Goal: Task Accomplishment & Management: Use online tool/utility

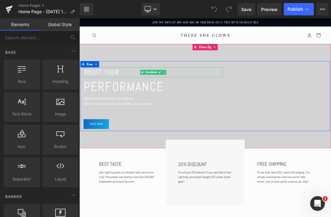
click at [129, 95] on font "BOOST YOUR" at bounding box center [111, 98] width 53 height 12
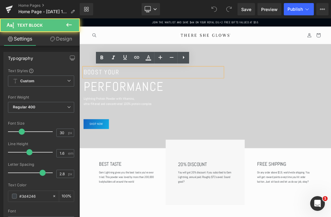
click at [129, 95] on font "BOOST YOUR" at bounding box center [111, 98] width 53 height 12
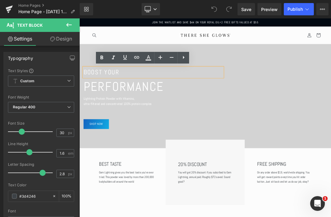
click at [126, 95] on font "BOOST YOUR" at bounding box center [111, 98] width 53 height 12
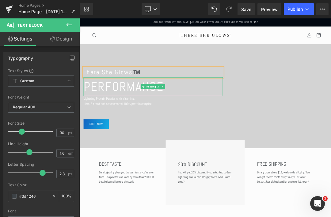
click at [153, 123] on h1 "PERFORMANCE" at bounding box center [187, 119] width 205 height 28
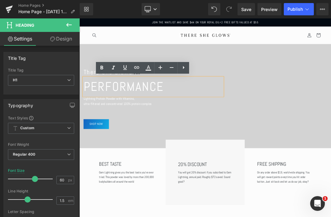
click at [167, 117] on h1 "PERFORMANCE" at bounding box center [187, 119] width 205 height 28
click at [176, 114] on h1 "PERFORMANCE" at bounding box center [187, 119] width 205 height 28
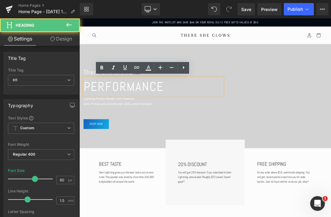
click at [172, 118] on h1 "PERFORMANCE" at bounding box center [187, 119] width 205 height 28
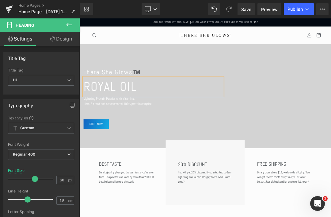
click at [158, 143] on p "ultra-filtered and concentrated 100% protein complex" at bounding box center [187, 144] width 205 height 8
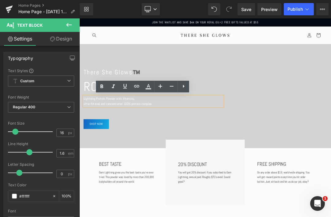
click at [156, 143] on p "ultra-filtered and concentrated 100% protein complex" at bounding box center [187, 144] width 205 height 8
click at [145, 145] on p "ultra-filtered and concentrated 100% protein complex" at bounding box center [187, 144] width 205 height 8
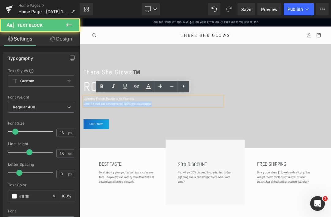
click at [151, 139] on p "Lightning Protein Powder with Vitamins," at bounding box center [187, 136] width 205 height 8
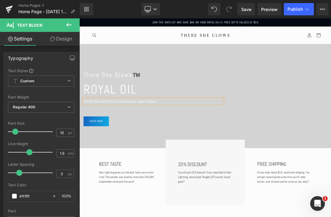
click at [105, 137] on p "The Refillable Skin Ritual for Esthetciians, Spas & Salons" at bounding box center [187, 140] width 205 height 8
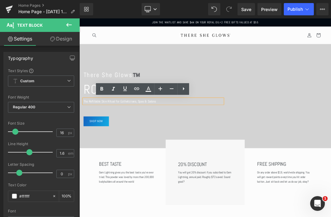
click at [104, 143] on p "The Refillable Skin Ritual for Esthetciians, Spas & Salons" at bounding box center [187, 140] width 205 height 8
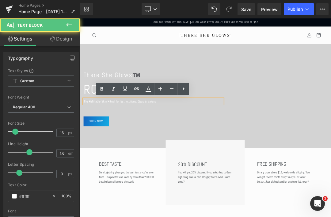
click at [106, 143] on p "The Refillable Skin Ritual for Esthetciians, Spas & Salons" at bounding box center [187, 140] width 205 height 8
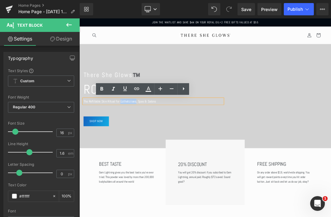
click at [150, 142] on p "The Refillable Skin Ritual for Esthetciians, Spas & Salons" at bounding box center [187, 140] width 205 height 8
click at [187, 144] on p "The Refillable Skin Ritual for Esthetciians, Spas & Salons" at bounding box center [187, 140] width 205 height 8
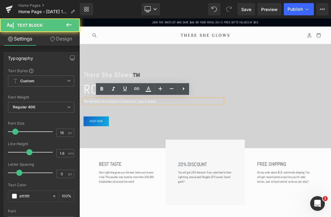
click at [154, 137] on p "The Refillable Skin Ritual for Esthetciians, Spas & Salons" at bounding box center [187, 140] width 205 height 8
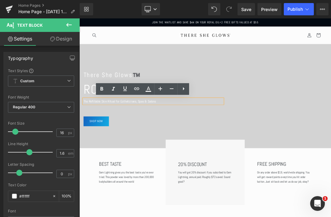
click at [149, 138] on p "The Refillable Skin Ritual for Esthetciians, Spas & Salons" at bounding box center [187, 140] width 205 height 8
click at [152, 140] on p "The Refillable Skin Ritual for Esthetciians, Spas & Salons" at bounding box center [187, 140] width 205 height 8
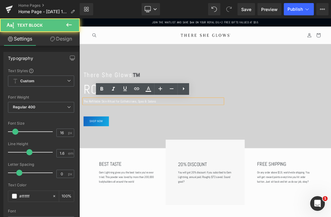
click at [150, 142] on p "The Refillable Skin Ritual for Esthetciians, Spas & Salons" at bounding box center [187, 140] width 205 height 8
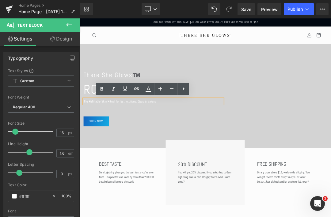
click at [124, 139] on p "The Refillable Skin Ritual for Esthetciians, Spas & Salons" at bounding box center [187, 140] width 205 height 8
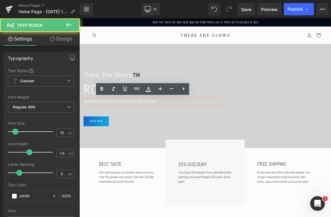
click at [152, 138] on p "The Refillable Skin Ritual for Esthetciians, Spas & Salons" at bounding box center [187, 140] width 205 height 8
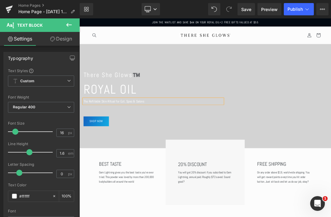
click at [323, 106] on div "There She Glows™️ Text Block Royal Oil Heading The Refillable Skin Ritual for E…" at bounding box center [265, 132] width 368 height 95
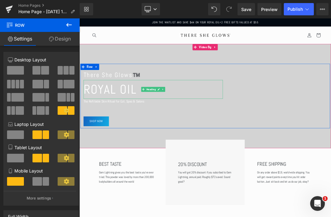
click at [288, 116] on h1 "Royal Oil" at bounding box center [187, 123] width 205 height 28
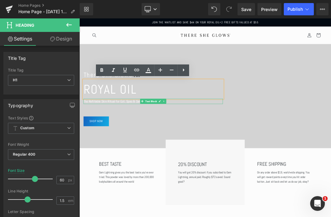
click at [141, 141] on p "The Refillable Skin Ritual for Est, Spas & Salons" at bounding box center [187, 140] width 205 height 8
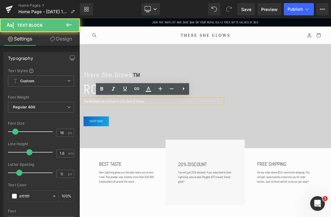
click at [142, 143] on p "The Refillable Skin Ritual for Est, Spas & Salons" at bounding box center [187, 140] width 205 height 8
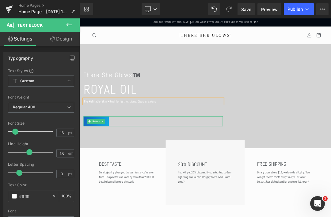
click at [104, 173] on span "Button" at bounding box center [103, 169] width 13 height 7
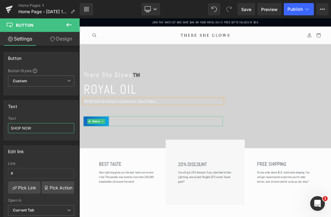
click at [40, 129] on input "SHOP NOW" at bounding box center [41, 128] width 66 height 10
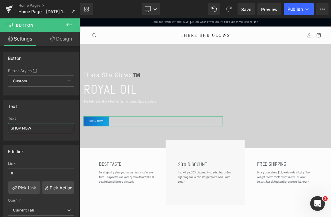
click at [34, 128] on input "SHOP NOW" at bounding box center [41, 128] width 66 height 10
click at [33, 130] on input "SHOP NOW" at bounding box center [41, 128] width 66 height 10
click at [34, 127] on input "SHOP NOW" at bounding box center [41, 128] width 66 height 10
click at [29, 130] on input "SHOP NOW" at bounding box center [41, 128] width 66 height 10
type input "S"
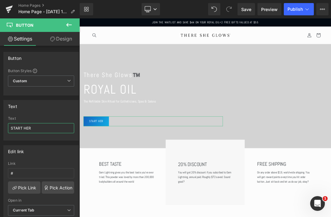
type input "START HERE"
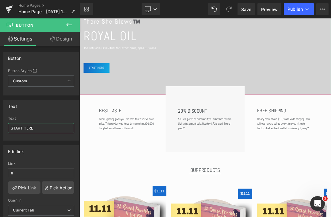
scroll to position [81, 0]
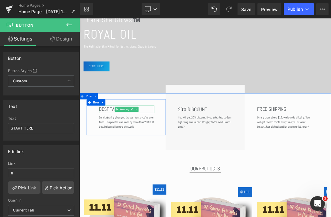
click at [131, 153] on h1 "BEST TASTE" at bounding box center [148, 151] width 81 height 11
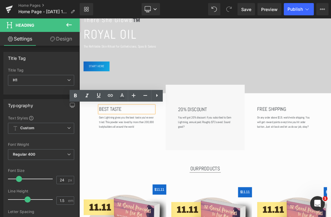
click at [244, 7] on span "Save" at bounding box center [246, 9] width 10 height 6
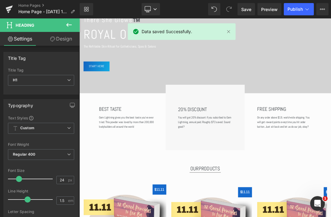
click at [127, 154] on h1 "BEST TASTE" at bounding box center [148, 151] width 81 height 11
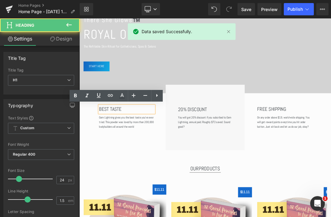
click at [129, 154] on h1 "BEST TASTE" at bounding box center [148, 151] width 81 height 11
click at [128, 154] on h1 "BEST TASTE" at bounding box center [148, 151] width 81 height 11
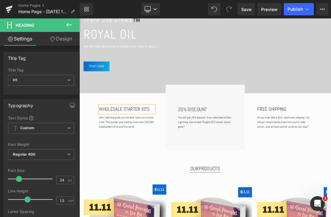
click at [252, 153] on icon at bounding box center [250, 152] width 3 height 4
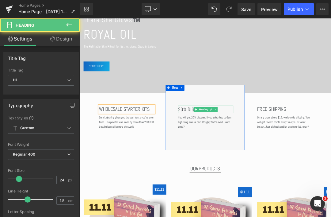
click at [236, 147] on div at bounding box center [265, 148] width 81 height 2
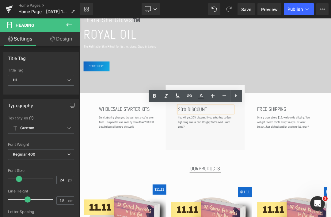
click at [251, 155] on h1 "20% DISCOUNT" at bounding box center [265, 152] width 81 height 11
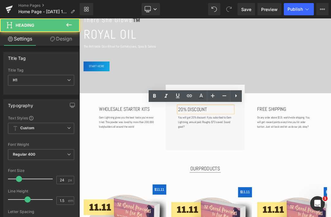
click at [255, 150] on h1 "20% DISCOUNT" at bounding box center [265, 152] width 81 height 11
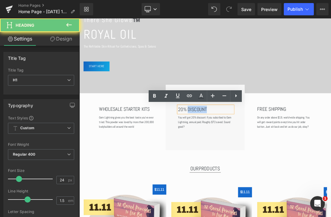
click at [261, 153] on h1 "20% DISCOUNT" at bounding box center [265, 152] width 81 height 11
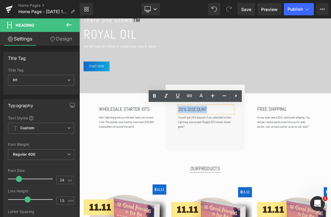
click at [79, 18] on div at bounding box center [79, 18] width 0 height 0
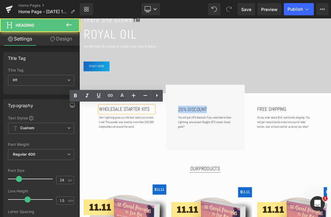
click at [148, 148] on h1 "WHOLESALE STARTER KITS" at bounding box center [148, 151] width 81 height 11
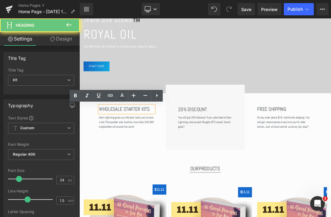
click at [146, 151] on h1 "WHOLESALE STARTER KITS" at bounding box center [148, 151] width 81 height 11
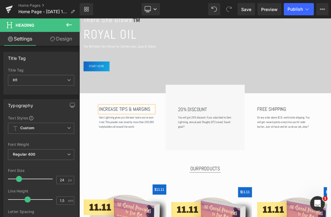
click at [248, 153] on h1 "20% DISCOUNT" at bounding box center [265, 152] width 81 height 11
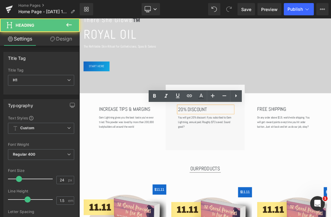
click at [245, 150] on h1 "20% DISCOUNT" at bounding box center [265, 152] width 81 height 11
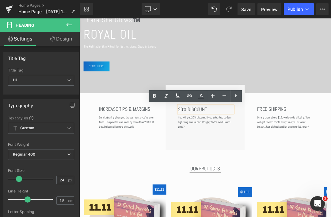
click at [245, 151] on h1 "20% DISCOUNT" at bounding box center [265, 152] width 81 height 11
click at [246, 152] on h1 "20% DISCOUNT" at bounding box center [265, 152] width 81 height 11
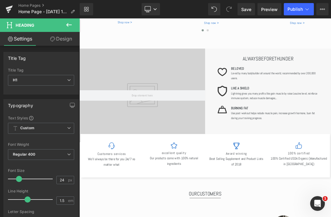
scroll to position [524, 0]
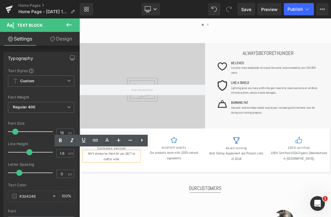
click at [79, 18] on div at bounding box center [79, 18] width 0 height 0
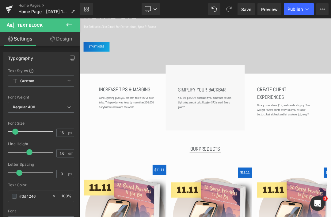
scroll to position [122, 0]
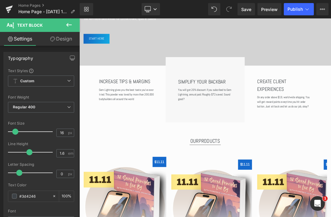
click at [291, 110] on h1 "SIMPLIFY YOUR BACKBAR" at bounding box center [265, 111] width 81 height 11
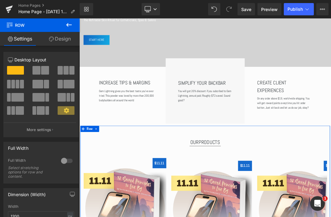
scroll to position [126, 0]
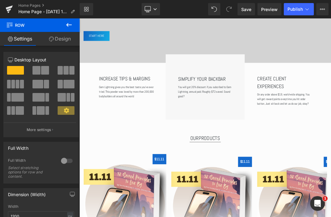
click at [248, 10] on span "Save" at bounding box center [246, 9] width 10 height 6
click at [173, 128] on p "Gem Lightning gives you the best taste you’ve ever tried. This powder was loved…" at bounding box center [148, 126] width 81 height 21
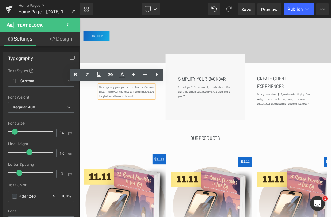
click at [170, 124] on p "Gem Lightning gives you the best taste you’ve ever tried. This powder was loved…" at bounding box center [148, 126] width 81 height 21
click at [177, 126] on p "Gem Lightning gives you the best taste you’ve ever tried. This powder was loved…" at bounding box center [148, 126] width 81 height 21
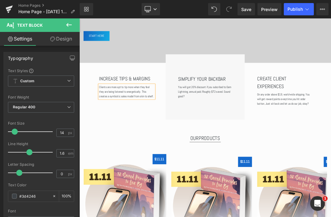
click at [284, 118] on p "You will get 20% discount if you subcribed to Gem Lightning, annual paid. Rough…" at bounding box center [265, 126] width 81 height 21
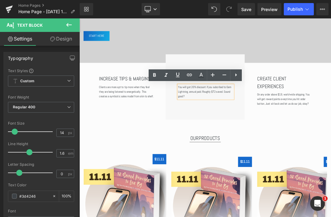
click at [287, 123] on p "You will get 20% discount if you subcribed to Gem Lightning, annual paid. Rough…" at bounding box center [265, 126] width 81 height 21
click at [286, 124] on p "You will get 20% discount if you subcribed to Gem Lightning, annual paid. Rough…" at bounding box center [265, 126] width 81 height 21
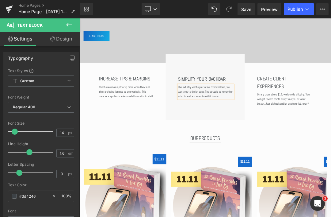
click at [246, 116] on div "The industry wants you to feel overwhelmed, we want you to feel at ease. The st…" at bounding box center [265, 126] width 81 height 21
click at [300, 121] on p "Consumerism wants you to feel overwhelmed, we want you to feel at ease. The str…" at bounding box center [265, 126] width 81 height 21
click at [305, 120] on p "Consumerism wants you to feel overwhelmed, we want you to feel at ease. The str…" at bounding box center [265, 126] width 81 height 21
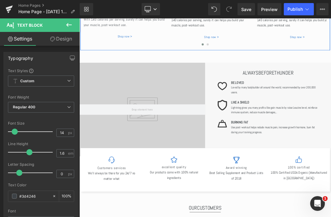
scroll to position [504, 0]
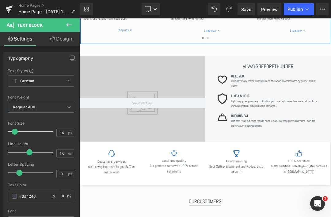
click at [247, 8] on span "Save" at bounding box center [246, 9] width 10 height 6
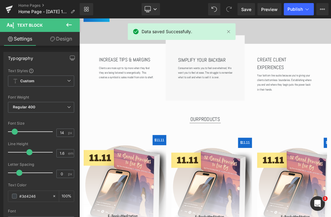
scroll to position [142, 0]
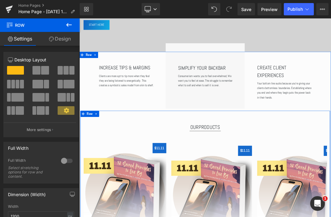
click at [108, 161] on link at bounding box center [104, 158] width 8 height 9
click at [113, 160] on icon at bounding box center [112, 158] width 4 height 5
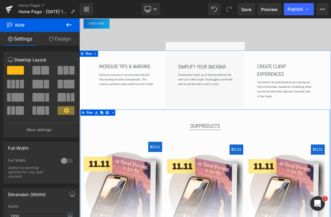
scroll to position [144, 0]
click at [129, 157] on icon at bounding box center [128, 156] width 4 height 5
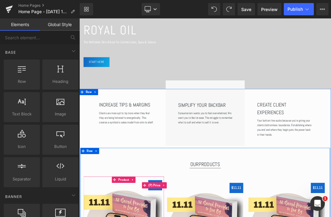
scroll to position [86, 0]
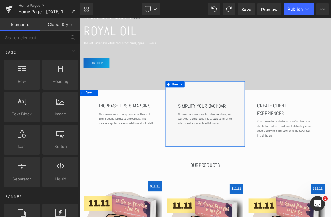
click at [265, 185] on div "SIMPLIFY YOUR BACKBAR Heading Consumerism wants you to feel overwhelmed, We wan…" at bounding box center [264, 159] width 116 height 96
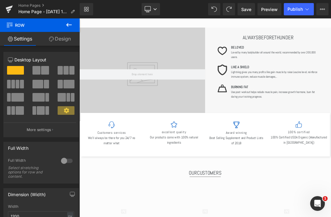
scroll to position [542, 0]
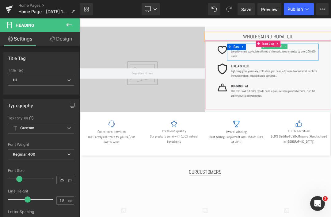
click at [322, 57] on link at bounding box center [320, 60] width 8 height 9
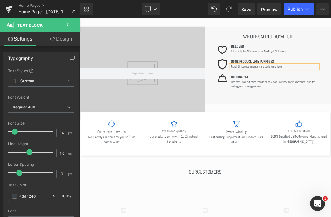
click at [312, 81] on b "OONE PRODUCT, MANY PURPOSES" at bounding box center [334, 82] width 63 height 6
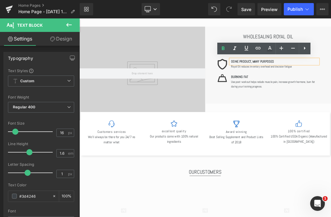
click at [313, 80] on b "OONE PRODUCT, MANY PURPOSES" at bounding box center [334, 82] width 63 height 6
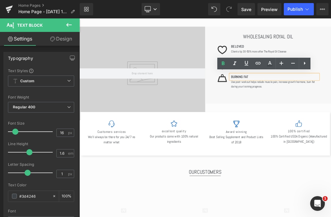
click at [323, 104] on b "BURNING FAT" at bounding box center [315, 104] width 25 height 6
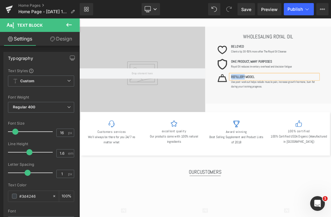
click at [303, 102] on b "REFILLERY MODEL" at bounding box center [320, 104] width 34 height 6
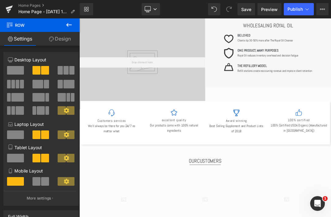
scroll to position [558, 0]
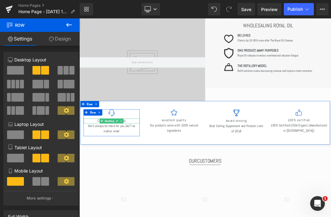
click at [142, 168] on icon at bounding box center [141, 169] width 3 height 4
click at [130, 185] on p "We’ll always be there for you 24/7 no matter what" at bounding box center [126, 181] width 83 height 16
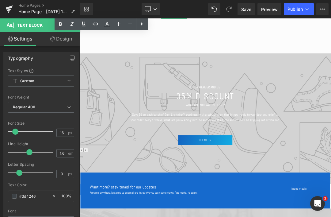
click at [249, 5] on link "Save" at bounding box center [245, 9] width 17 height 12
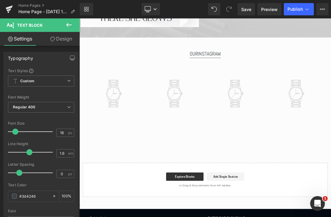
scroll to position [1352, 0]
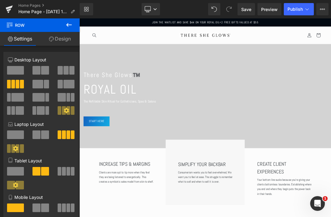
scroll to position [0, 0]
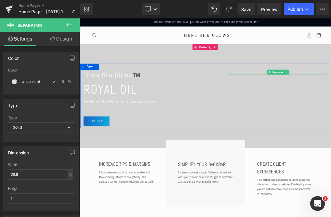
click at [266, 59] on span "Video Bg" at bounding box center [264, 60] width 21 height 9
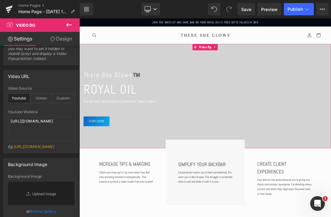
scroll to position [26, 0]
click at [251, 11] on span "Save" at bounding box center [246, 9] width 10 height 6
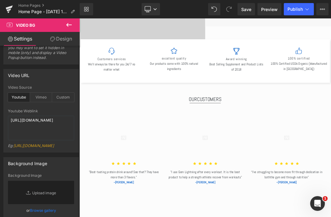
scroll to position [646, 0]
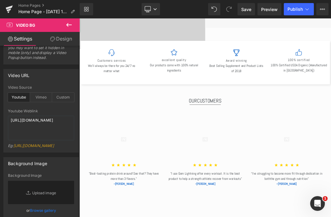
click at [330, 92] on p "Best Selling Supplement and Product Lists of 2018" at bounding box center [310, 92] width 83 height 16
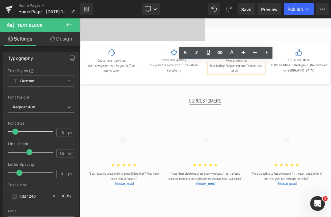
click at [330, 94] on p "Best Selling Supplement and Product Lists of 2018" at bounding box center [310, 92] width 83 height 16
click at [285, 89] on p "Best Selling Supplement and Product Lists of 2018" at bounding box center [310, 92] width 83 height 16
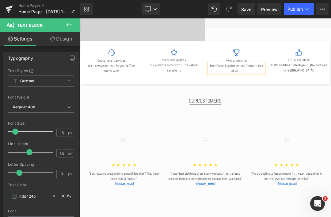
click at [311, 88] on p "Best Facial Supplement and Product Lists of 2018" at bounding box center [310, 92] width 83 height 16
click at [330, 85] on p "Best Facial of 2018" at bounding box center [310, 88] width 83 height 8
click at [330, 109] on div "Image Customers services Heading We’ll always be there for you 24/7 no matter w…" at bounding box center [265, 83] width 368 height 64
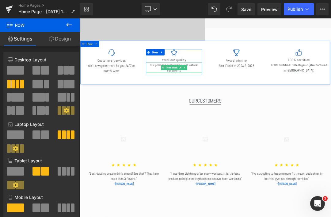
click at [251, 97] on div at bounding box center [218, 98] width 83 height 2
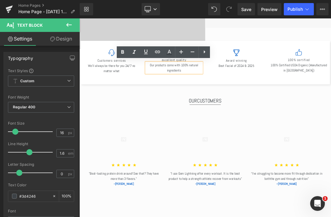
click at [233, 90] on p "Our products come with 100% natural ingredients" at bounding box center [218, 91] width 83 height 16
click at [198, 87] on p "Our products come with 100% natural ingredients" at bounding box center [218, 91] width 83 height 16
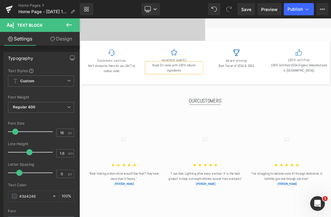
click at [223, 86] on p "Royal Oil come with 100% natural ingredients" at bounding box center [218, 91] width 83 height 16
click at [79, 18] on div at bounding box center [79, 18] width 0 height 0
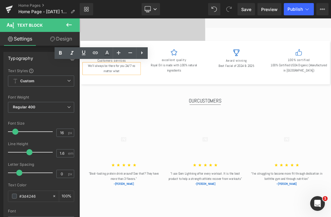
click at [138, 85] on p "We’ll always be there for you 24/7 no matter what" at bounding box center [126, 93] width 83 height 16
click at [145, 87] on p "We’ll always be there for you 24/7 no matter what" at bounding box center [126, 93] width 83 height 16
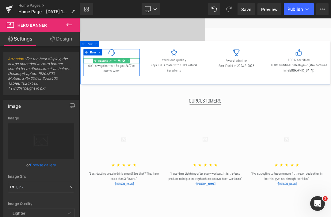
click at [138, 80] on icon at bounding box center [137, 80] width 3 height 3
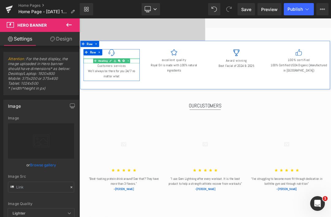
click at [158, 77] on div at bounding box center [126, 78] width 83 height 2
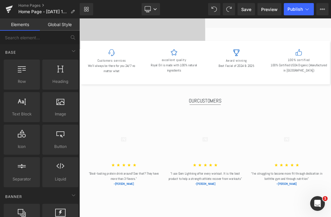
click at [136, 79] on icon at bounding box center [137, 80] width 3 height 3
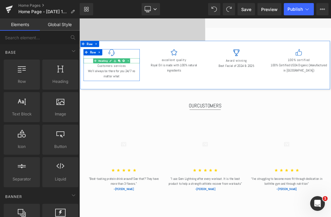
click at [125, 81] on icon at bounding box center [125, 81] width 3 height 4
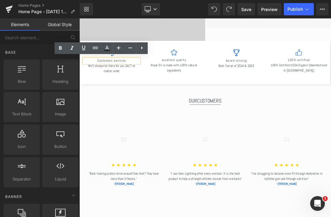
click at [137, 80] on h2 "Customers services" at bounding box center [126, 80] width 83 height 7
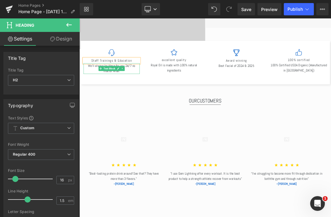
click at [140, 96] on p "We’ll always be there for you 24/7 no matter what" at bounding box center [126, 93] width 83 height 16
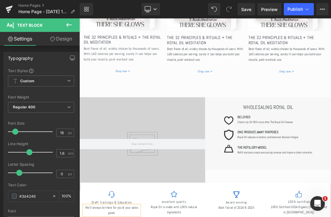
click at [246, 8] on span "Save" at bounding box center [246, 9] width 10 height 6
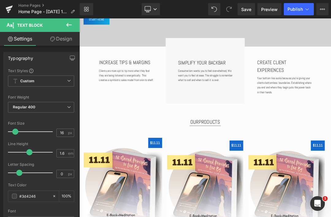
scroll to position [150, 0]
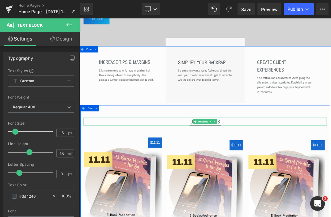
click at [271, 171] on icon at bounding box center [272, 170] width 3 height 3
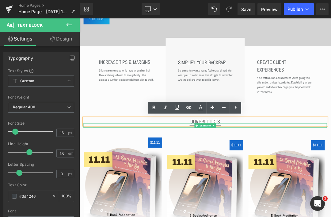
click at [291, 173] on div at bounding box center [264, 174] width 358 height 2
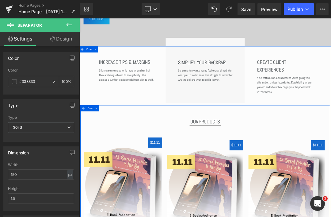
click at [318, 167] on h1 "OUR PRODUCTS" at bounding box center [264, 170] width 358 height 12
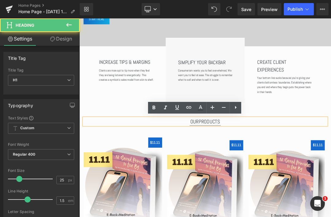
click at [271, 169] on h1 "OUR PRODUCTS" at bounding box center [264, 170] width 358 height 12
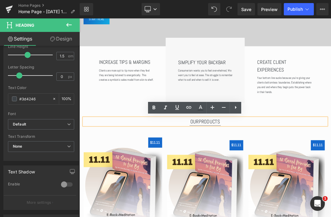
click at [263, 171] on div at bounding box center [264, 178] width 371 height 321
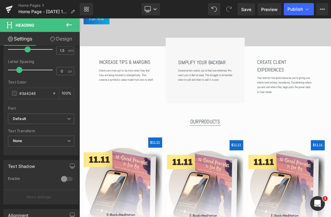
scroll to position [150, 0]
click at [283, 169] on h1 "OUR PRODUCTS" at bounding box center [264, 170] width 358 height 12
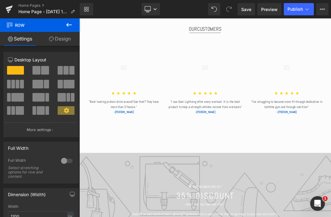
scroll to position [759, 0]
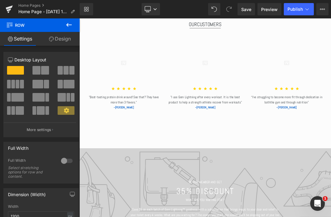
click at [290, 170] on div "Image Icon Icon Icon Icon Icon" at bounding box center [264, 109] width 358 height 146
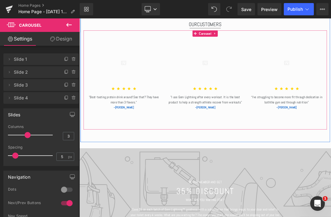
click at [285, 172] on button "›" at bounding box center [291, 174] width 12 height 12
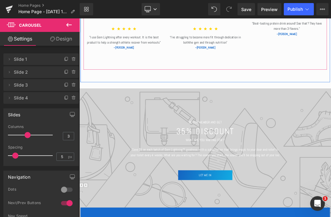
scroll to position [839, 0]
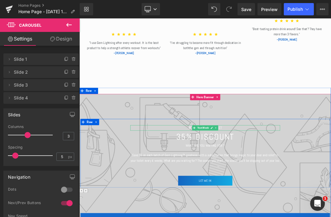
click at [287, 176] on font "BE OUR MEMBER AND GET" at bounding box center [264, 179] width 49 height 6
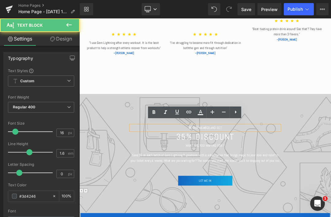
click at [286, 176] on font "BE OUR MEMBER AND GET" at bounding box center [264, 179] width 49 height 6
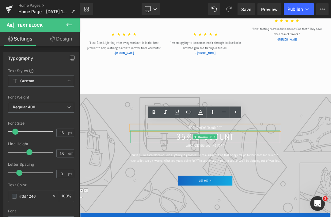
click at [237, 176] on p "BE OUR MEMBER AND GET" at bounding box center [264, 180] width 221 height 8
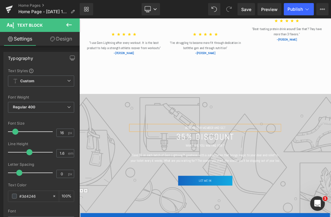
click at [257, 176] on font "BECOME OUR MEMBER AND GET" at bounding box center [264, 179] width 59 height 6
click at [220, 187] on h1 "35% DISCOUNT" at bounding box center [264, 192] width 221 height 18
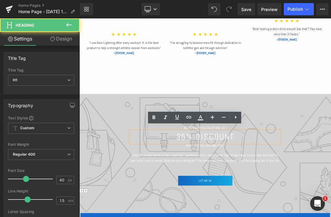
click at [308, 190] on h1 "35% DISCOUNT" at bounding box center [264, 192] width 221 height 18
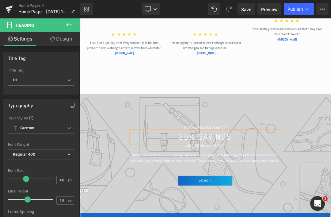
click at [215, 183] on h1 "35% SAVINGS" at bounding box center [264, 192] width 221 height 18
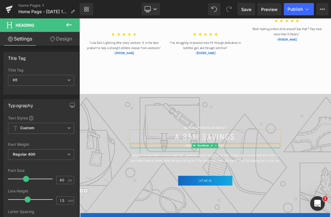
click at [310, 208] on div at bounding box center [264, 209] width 221 height 2
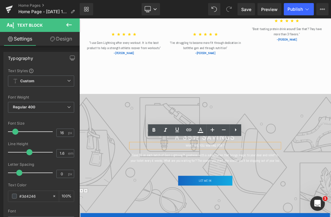
click at [319, 204] on p "WHAT ARE YOU WAITING FOR ?" at bounding box center [264, 206] width 221 height 8
click at [304, 204] on p "WHAT ARE YOU WAITING FOR ?" at bounding box center [264, 206] width 221 height 8
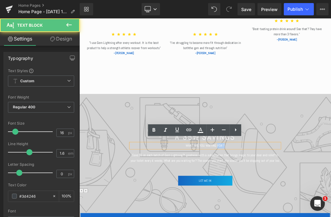
click at [305, 204] on p "WHAT ARE YOU WAITING FOR ?" at bounding box center [264, 206] width 221 height 8
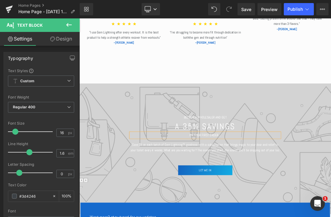
scroll to position [863, 0]
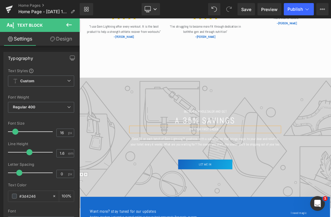
click at [330, 197] on font "Save $5 on each batch of Gem Lightning™ goodness with a subscription that bring…" at bounding box center [265, 199] width 220 height 14
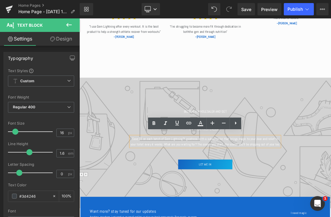
click at [330, 197] on font "Save $5 on each batch of Gem Lightning™ goodness with a subscription that bring…" at bounding box center [265, 199] width 220 height 14
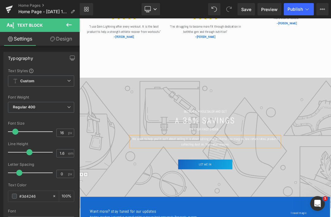
click at [262, 195] on p "We want to help you! It isn’t about selling it is about solving your problems: …" at bounding box center [264, 200] width 221 height 16
click at [330, 192] on font "We want to help you! It isn’t about selling it is about solving your problems: …" at bounding box center [264, 199] width 215 height 14
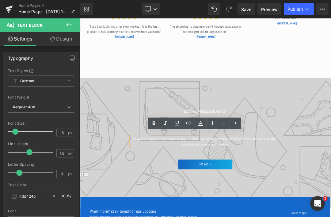
click at [312, 195] on p "We want to help you! It isn’t about selling it is about solving your problems: …" at bounding box center [264, 200] width 221 height 16
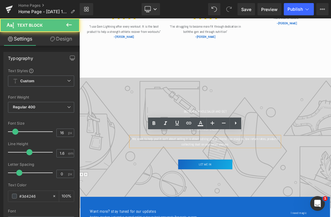
click at [330, 192] on p "We want to help you! It isn’t about selling it is about solving your problems: …" at bounding box center [264, 200] width 221 height 16
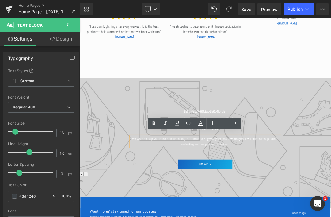
click at [300, 193] on font "We want to help you! It isn’t about selling it is about solving your problems: …" at bounding box center [264, 199] width 215 height 14
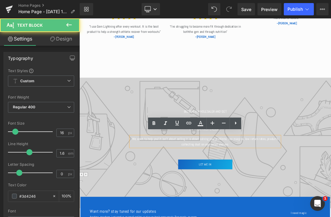
click at [330, 192] on font "We want to help you! It isn’t about selling it is about solving your problems: …" at bounding box center [264, 199] width 215 height 14
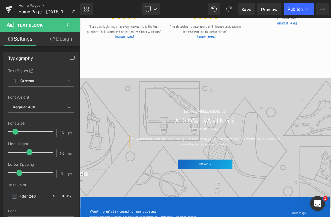
click at [248, 8] on span "Save" at bounding box center [246, 9] width 10 height 6
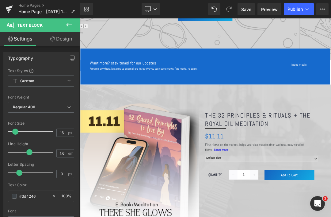
scroll to position [1081, 0]
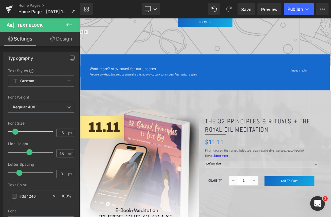
click at [247, 9] on span "Save" at bounding box center [246, 9] width 10 height 6
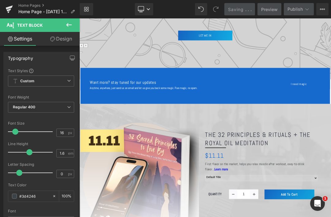
scroll to position [1052, 0]
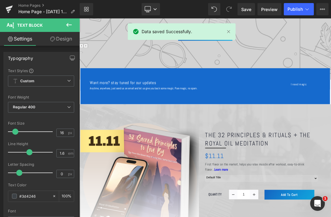
click at [12, 4] on icon at bounding box center [9, 9] width 7 height 15
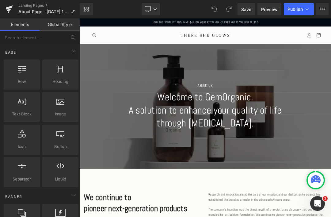
click at [330, 157] on h1 "A solution to enhance your quality of life through [MEDICAL_DATA]." at bounding box center [265, 163] width 236 height 38
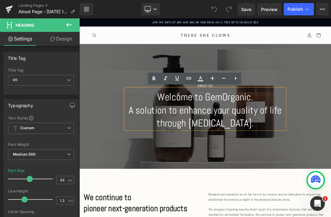
click at [330, 156] on h1 "A solution to enhance your quality of life through [MEDICAL_DATA]." at bounding box center [265, 163] width 236 height 38
click at [330, 152] on h1 "A solution to enhance your quality of life through [MEDICAL_DATA]." at bounding box center [265, 163] width 236 height 38
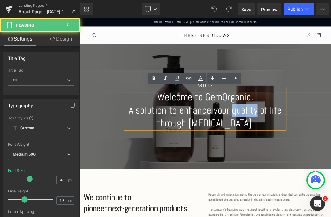
click at [330, 153] on h1 "A solution to enhance your quality of life through [MEDICAL_DATA]." at bounding box center [265, 163] width 236 height 38
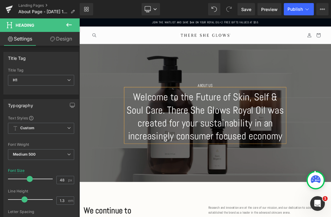
click at [295, 153] on h1 "Welcome to the Future of Skin, Self & Soul Care. There She Glows Royal Oil was …" at bounding box center [265, 163] width 236 height 77
click at [330, 190] on h1 "Welcome to the Future of Skin, Self & Soul Care. There She Glows’ Royal Oil was…" at bounding box center [265, 163] width 236 height 77
click at [330, 161] on span "About Us Heading Welcome to the Future of Skin, Self & Soul Care. There She Glo…" at bounding box center [264, 158] width 371 height 88
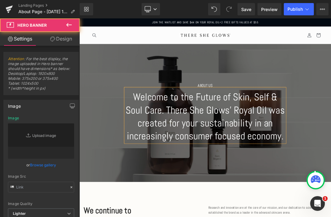
type input "[URL][DOMAIN_NAME]"
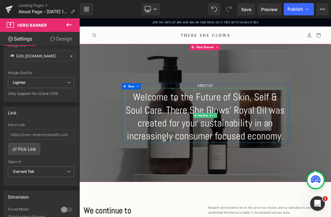
click at [263, 159] on div at bounding box center [264, 178] width 371 height 321
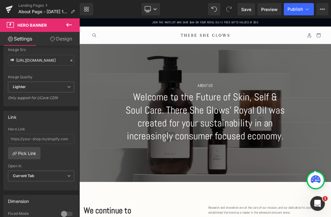
scroll to position [126, 0]
click at [261, 157] on h1 "Welcome to the Future of Skin, Self & Soul Care. There She Glows’ Royal Oil was…" at bounding box center [265, 163] width 236 height 77
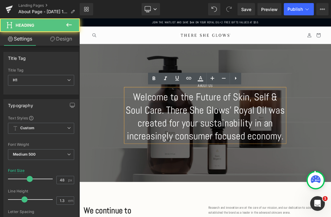
click at [261, 174] on h1 "Welcome to the Future of Skin, Self & Soul Care. There She Glows’ Royal Oil was…" at bounding box center [265, 163] width 236 height 77
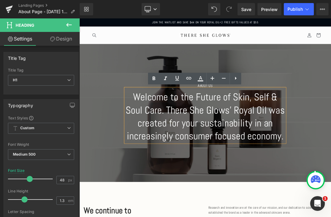
click at [220, 77] on link at bounding box center [224, 79] width 12 height 12
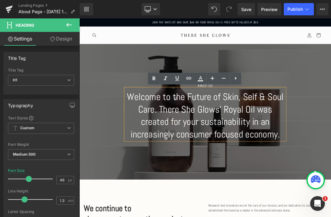
click at [220, 79] on icon at bounding box center [223, 77] width 7 height 7
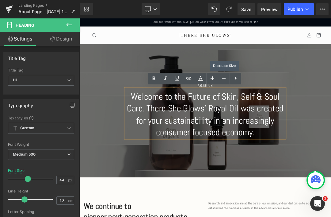
click at [224, 79] on icon at bounding box center [223, 77] width 7 height 7
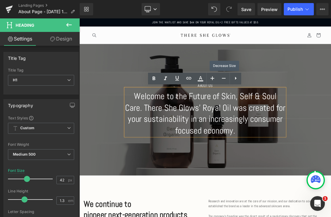
click at [220, 81] on icon at bounding box center [223, 77] width 7 height 7
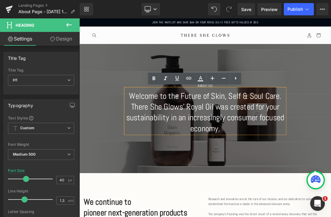
click at [220, 78] on link at bounding box center [224, 79] width 12 height 12
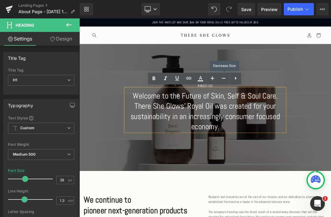
click at [217, 79] on link at bounding box center [212, 79] width 12 height 12
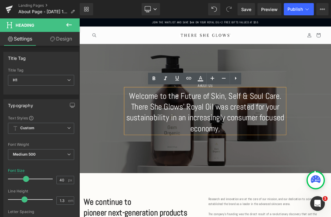
click at [222, 77] on icon at bounding box center [223, 77] width 7 height 7
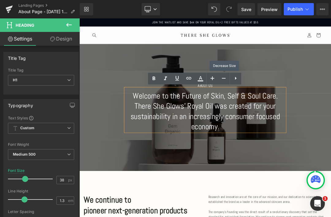
click at [218, 79] on link at bounding box center [224, 79] width 12 height 12
type input "36"
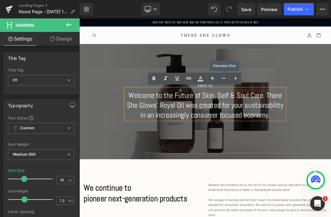
click at [330, 112] on div at bounding box center [264, 140] width 371 height 169
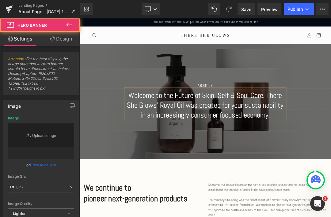
type input "[URL][DOMAIN_NAME]"
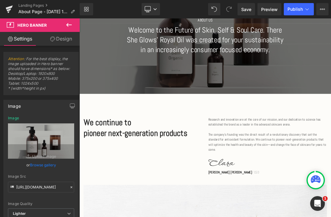
scroll to position [97, 0]
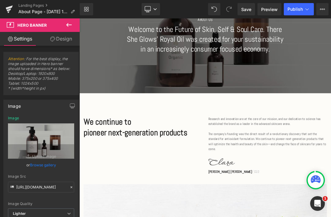
click at [243, 191] on h2 "pioneer next-generation products" at bounding box center [172, 187] width 175 height 16
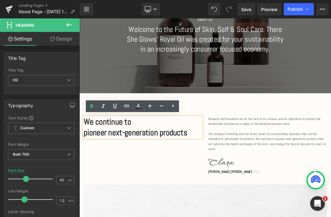
click at [254, 188] on h2 "pioneer next-generation products" at bounding box center [172, 187] width 175 height 16
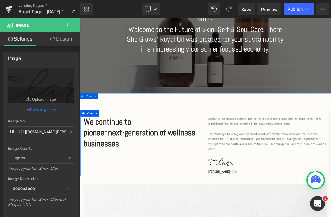
click at [226, 216] on div "We continue to pioneer next-generation of wellness businesses Heading Research …" at bounding box center [265, 201] width 368 height 97
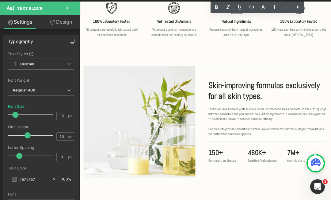
scroll to position [0, 0]
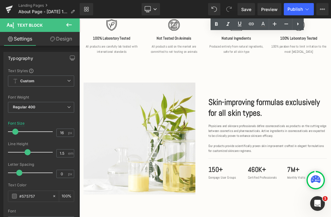
click at [250, 10] on span "Save" at bounding box center [246, 9] width 10 height 6
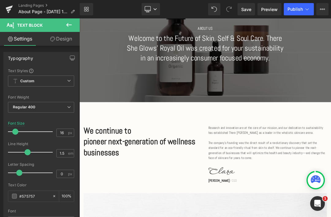
scroll to position [91, 0]
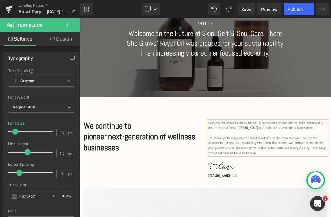
click at [226, 216] on div "We continue to pioneer next-generation of wellness businesses Heading Research …" at bounding box center [265, 208] width 368 height 97
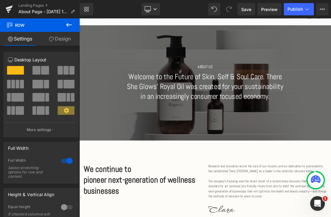
click at [247, 10] on span "Save" at bounding box center [246, 9] width 10 height 6
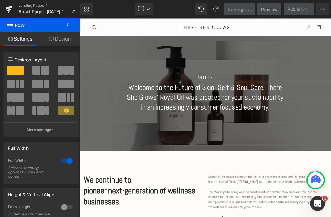
scroll to position [11, 0]
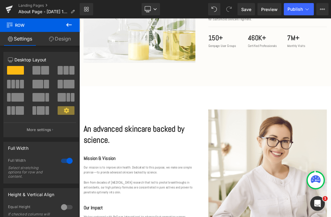
click at [11, 12] on icon at bounding box center [9, 9] width 7 height 15
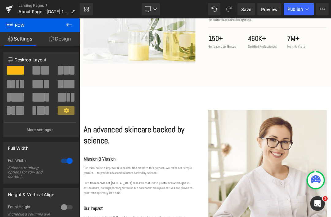
scroll to position [700, 0]
